Goal: Complete application form

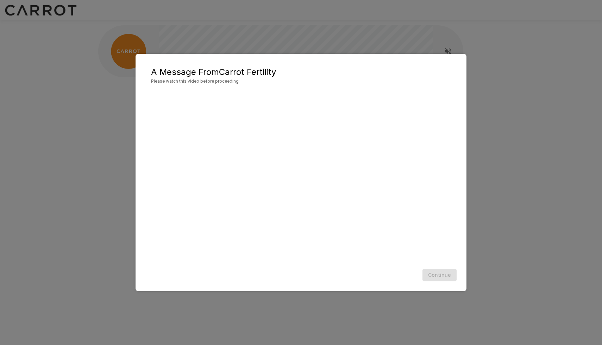
scroll to position [0, 0]
click at [446, 276] on button "Continue" at bounding box center [439, 275] width 34 height 13
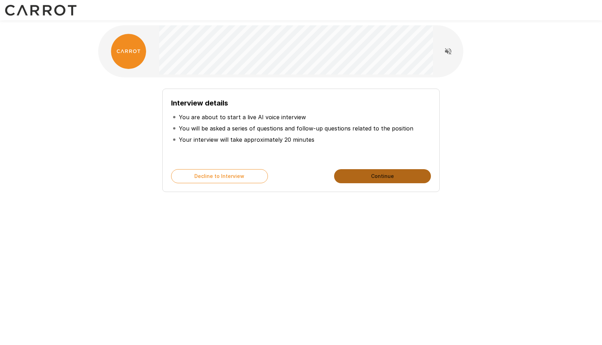
click at [390, 178] on button "Continue" at bounding box center [382, 176] width 97 height 14
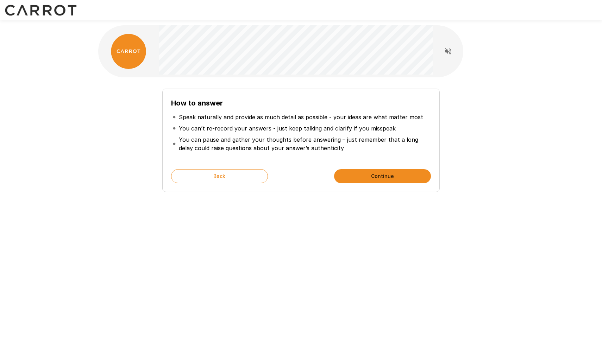
click at [389, 177] on button "Continue" at bounding box center [382, 176] width 97 height 14
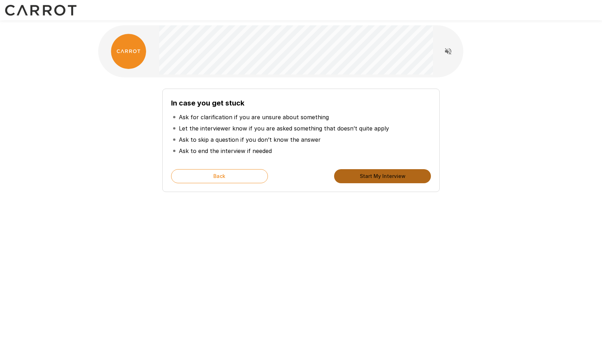
click at [389, 177] on button "Start My Interview" at bounding box center [382, 176] width 97 height 14
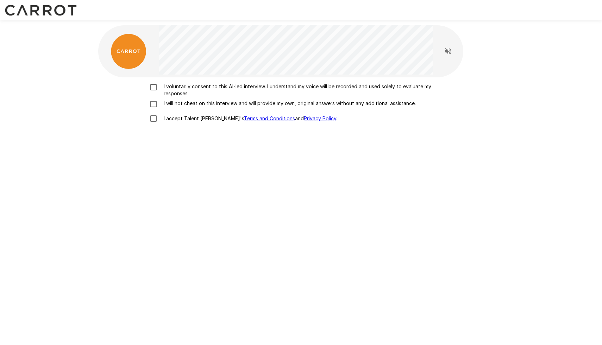
click at [232, 89] on p "I voluntarily consent to this AI-led interview. I understand my voice will be r…" at bounding box center [308, 90] width 295 height 14
click at [221, 103] on p "I will not cheat on this interview and will provide my own, original answers wi…" at bounding box center [288, 103] width 255 height 7
click at [169, 119] on p "I accept Talent Llama's Terms and Conditions and Privacy Policy ." at bounding box center [249, 118] width 176 height 7
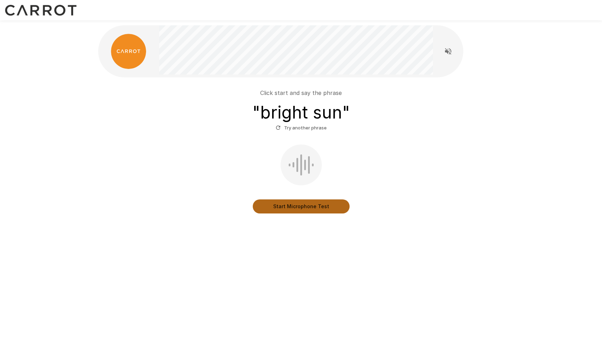
click at [304, 207] on button "Start Microphone Test" at bounding box center [301, 207] width 97 height 14
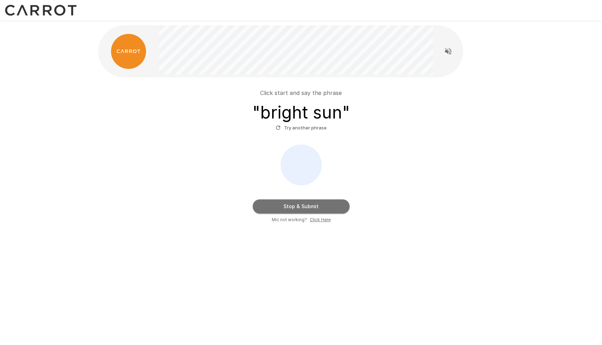
click at [315, 200] on button "Stop & Submit" at bounding box center [301, 207] width 97 height 14
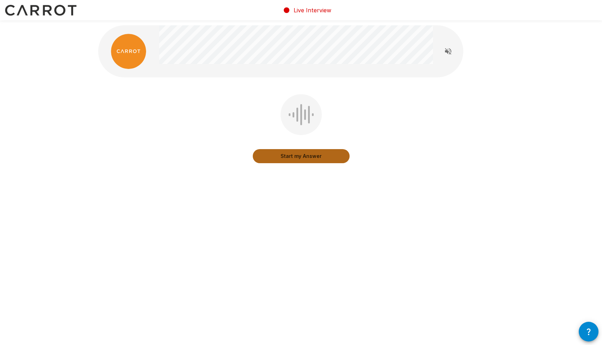
click at [308, 156] on button "Start my Answer" at bounding box center [301, 156] width 97 height 14
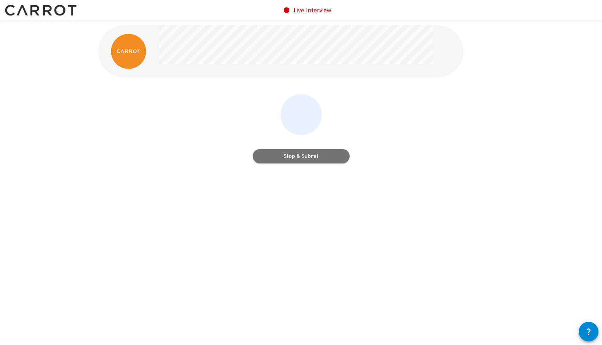
click at [308, 156] on button "Stop & Submit" at bounding box center [301, 156] width 97 height 14
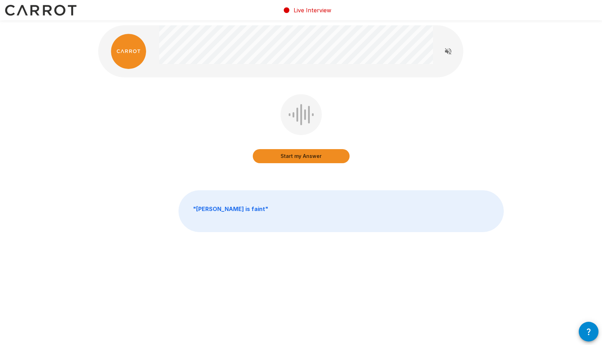
click at [388, 123] on div "Start my Answer" at bounding box center [301, 133] width 406 height 79
click at [326, 154] on button "Start my Answer" at bounding box center [301, 156] width 97 height 14
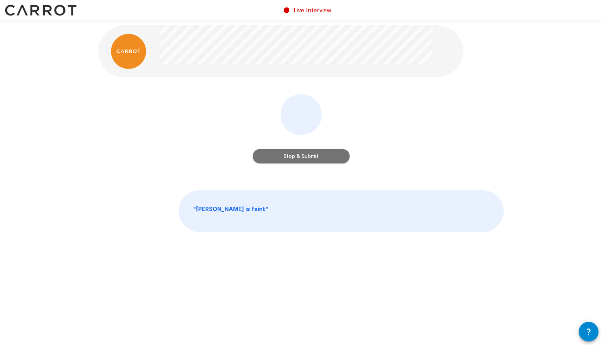
click at [326, 154] on button "Stop & Submit" at bounding box center [301, 156] width 97 height 14
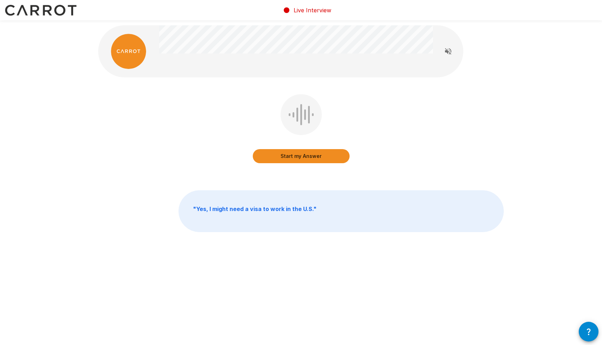
click at [311, 157] on button "Start my Answer" at bounding box center [301, 156] width 97 height 14
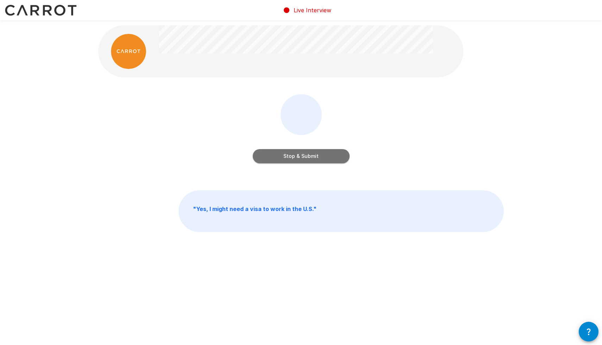
click at [311, 157] on button "Stop & Submit" at bounding box center [301, 156] width 97 height 14
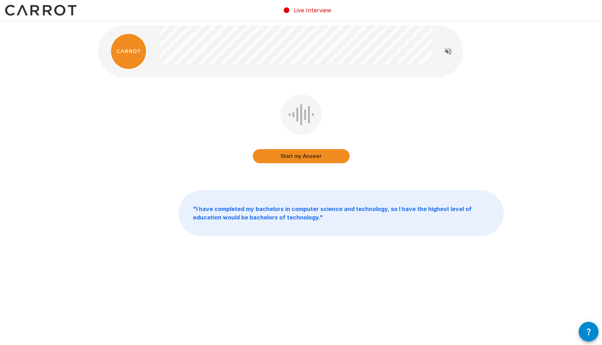
click at [311, 156] on button "Start my Answer" at bounding box center [301, 156] width 97 height 14
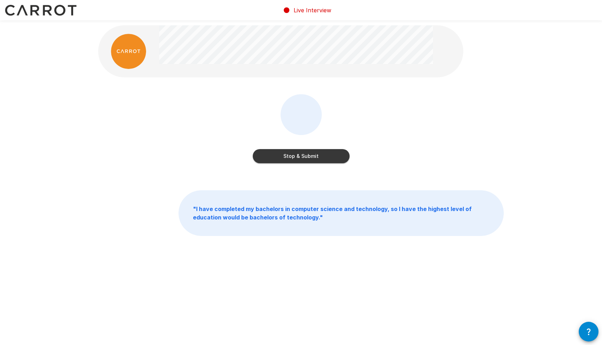
click at [311, 156] on button "Stop & Submit" at bounding box center [301, 156] width 97 height 14
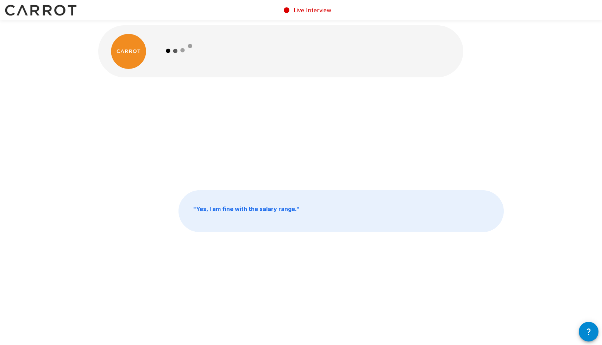
click at [590, 330] on icon "button" at bounding box center [589, 332] width 4 height 7
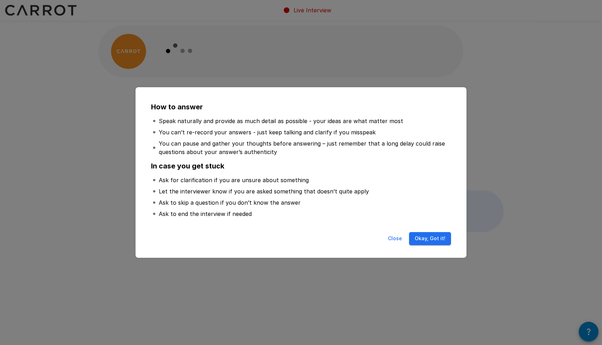
click at [431, 239] on button "Okay, Got it!" at bounding box center [430, 238] width 42 height 13
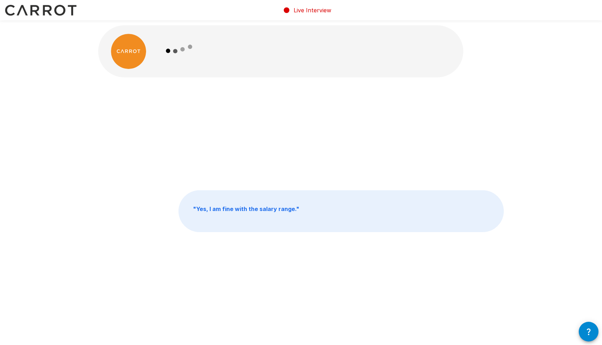
click at [193, 129] on div "" Yes, I am fine with the salary range. "" at bounding box center [301, 133] width 406 height 79
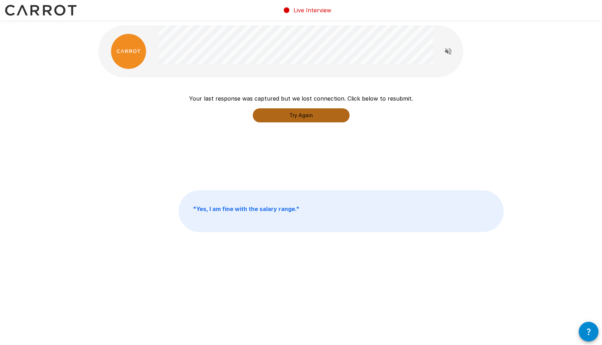
click at [315, 117] on button "Try Again" at bounding box center [301, 115] width 97 height 14
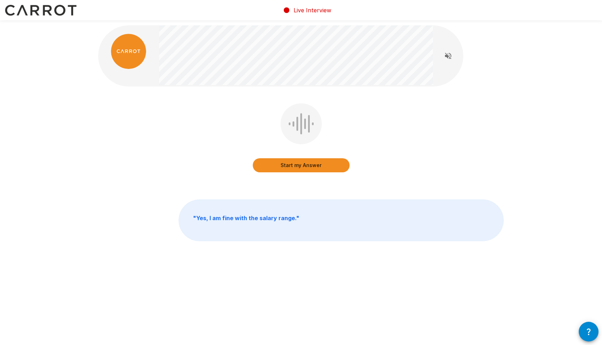
click at [585, 330] on icon "button" at bounding box center [588, 332] width 8 height 8
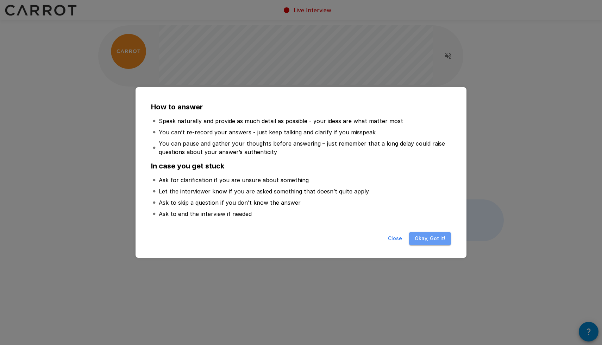
click at [434, 239] on button "Okay, Got it!" at bounding box center [430, 238] width 42 height 13
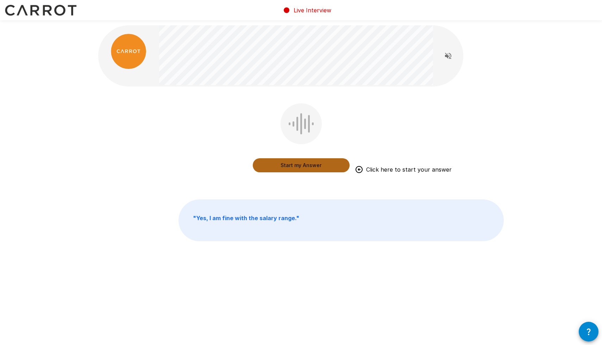
click at [304, 164] on button "Start my Answer" at bounding box center [301, 165] width 97 height 14
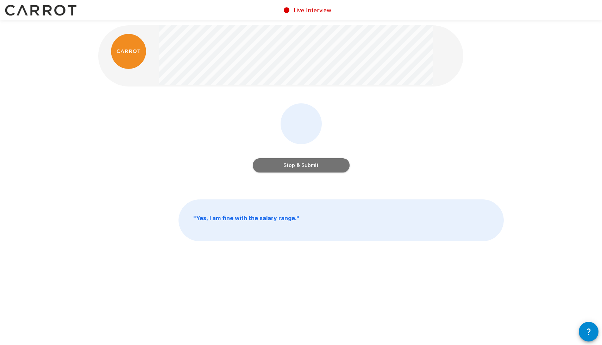
click at [303, 166] on button "Stop & Submit" at bounding box center [301, 165] width 97 height 14
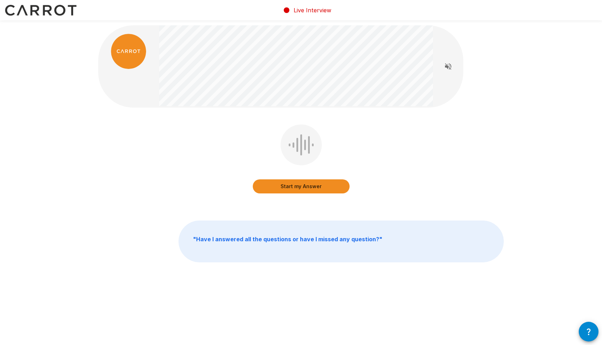
click at [305, 183] on button "Start my Answer" at bounding box center [301, 187] width 97 height 14
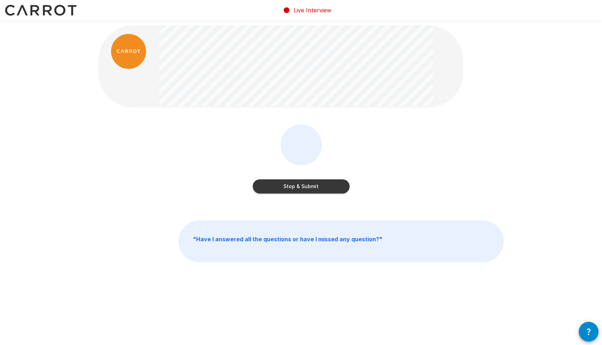
click at [301, 183] on button "Stop & Submit" at bounding box center [301, 187] width 97 height 14
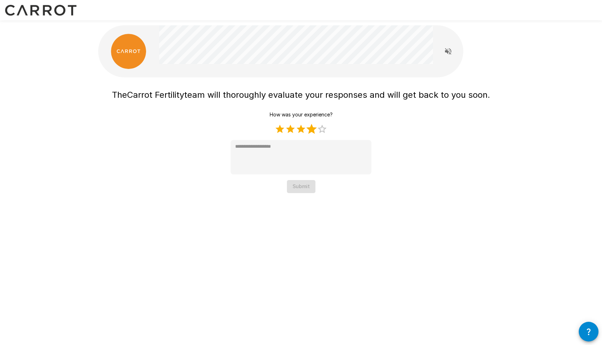
click at [312, 132] on label "4 Stars" at bounding box center [311, 129] width 11 height 11
type textarea "*"
click at [303, 190] on button "Submit" at bounding box center [301, 186] width 29 height 13
